Goal: Task Accomplishment & Management: Use online tool/utility

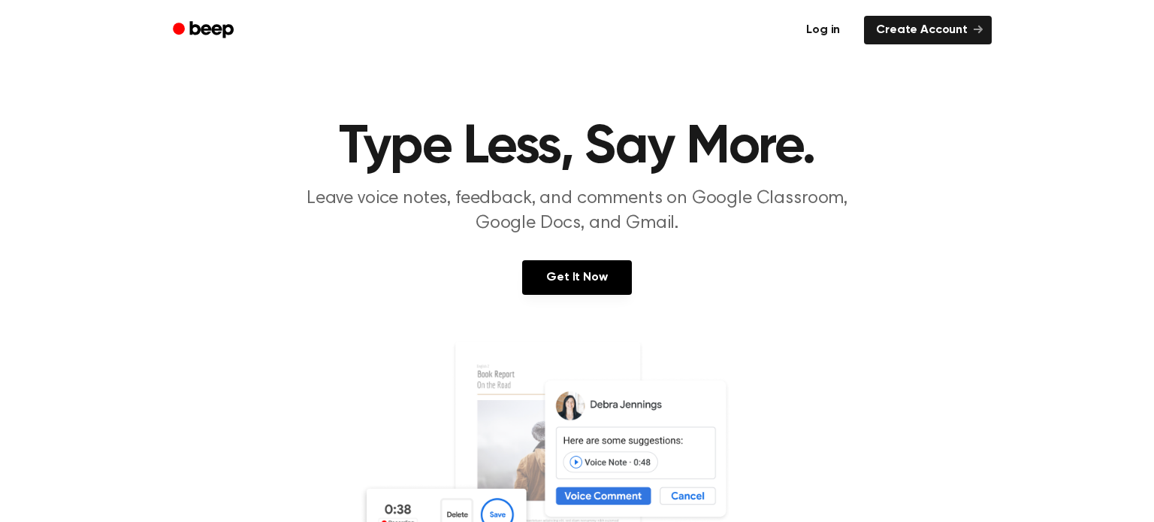
click at [842, 27] on link "Log in" at bounding box center [823, 30] width 64 height 35
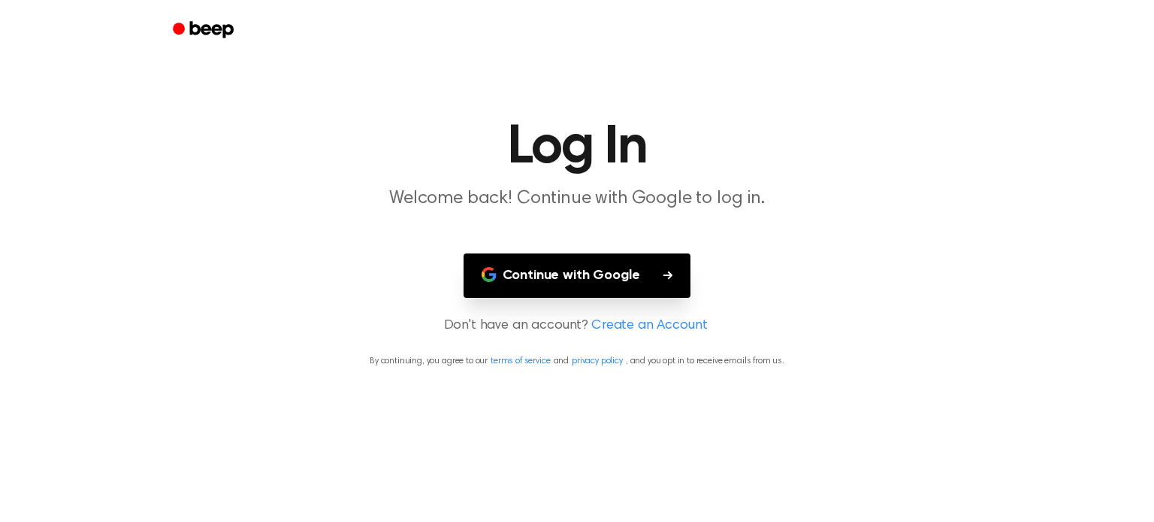
click at [563, 275] on button "Continue with Google" at bounding box center [578, 275] width 228 height 44
click at [633, 264] on button "Continue with Google" at bounding box center [578, 275] width 228 height 44
click at [646, 275] on button "Continue with Google" at bounding box center [578, 275] width 228 height 44
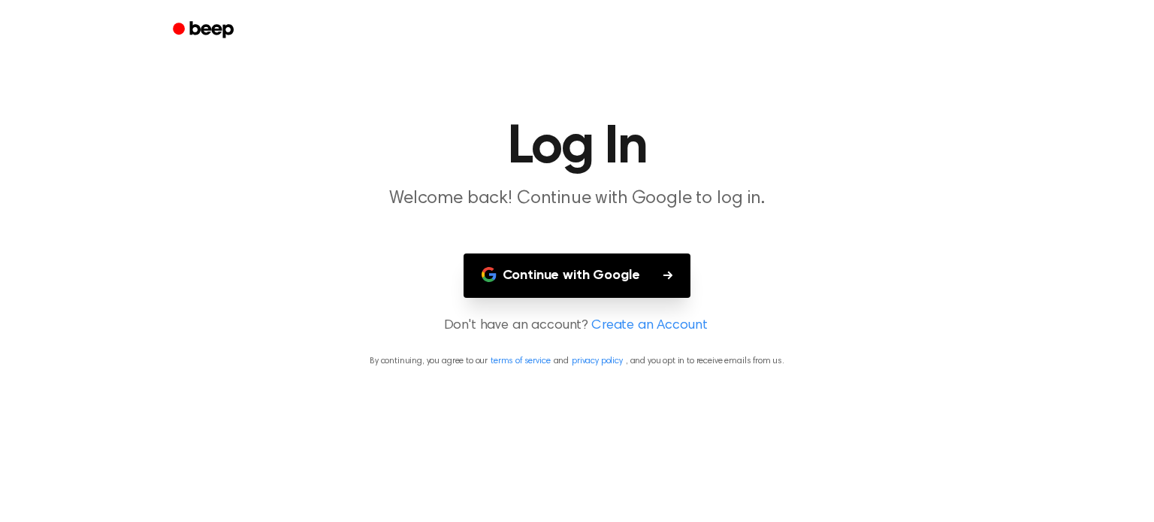
click at [646, 275] on button "Continue with Google" at bounding box center [578, 275] width 228 height 44
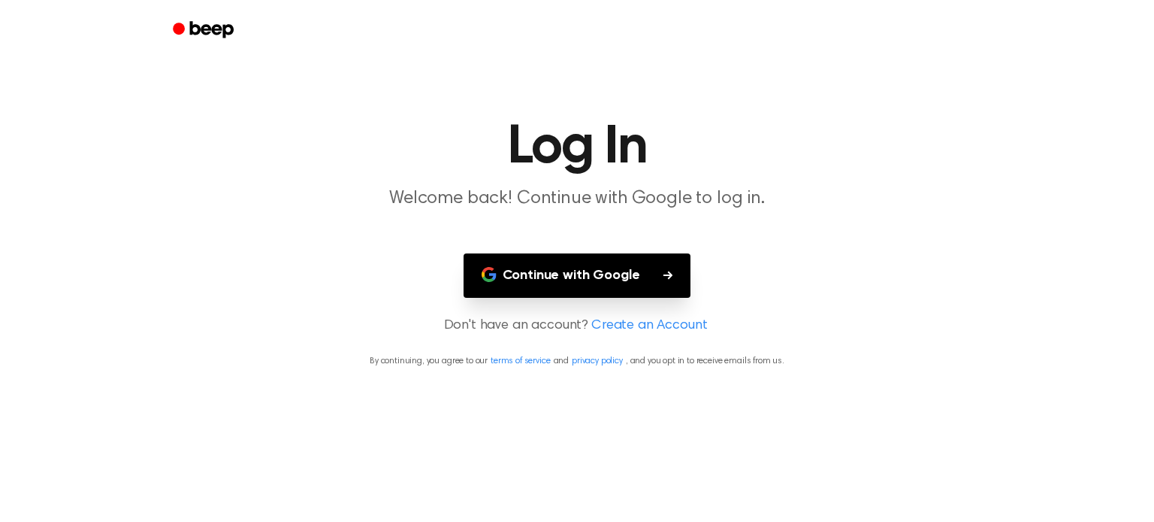
click at [536, 262] on button "Continue with Google" at bounding box center [578, 275] width 228 height 44
click at [516, 270] on button "Continue with Google" at bounding box center [578, 275] width 228 height 44
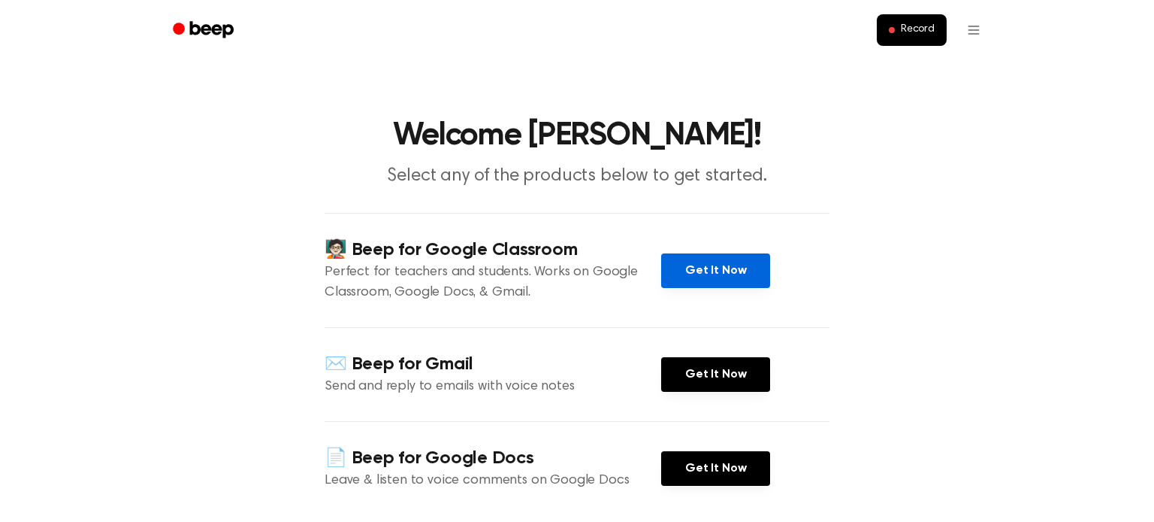
click at [712, 264] on link "Get It Now" at bounding box center [715, 270] width 109 height 35
